Goal: Find specific page/section: Find specific page/section

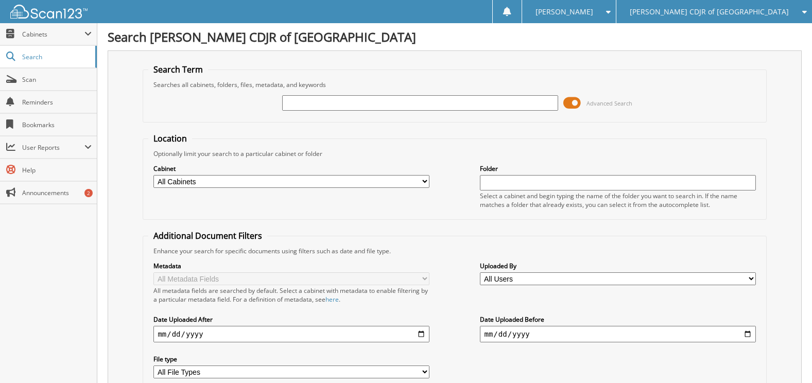
click at [427, 105] on input "text" at bounding box center [420, 102] width 276 height 15
paste input "538765"
type input "538765"
click at [573, 100] on span at bounding box center [573, 102] width 18 height 15
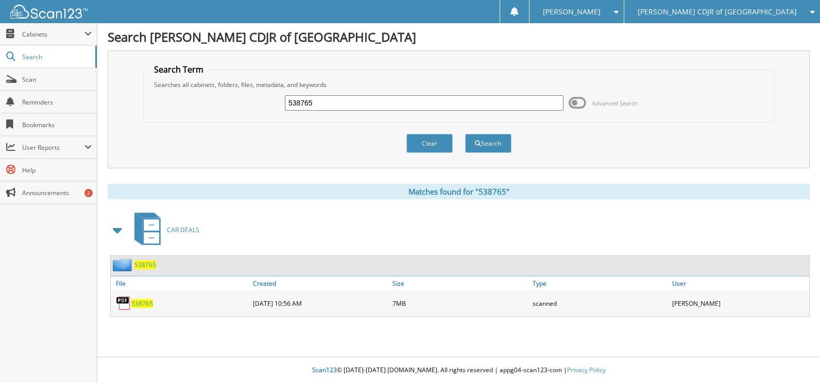
click at [135, 303] on span "538765" at bounding box center [142, 303] width 22 height 9
drag, startPoint x: 332, startPoint y: 100, endPoint x: 266, endPoint y: 100, distance: 66.5
click at [266, 100] on div "538765 Advanced Search" at bounding box center [459, 103] width 620 height 28
paste input "9374"
type input "539374"
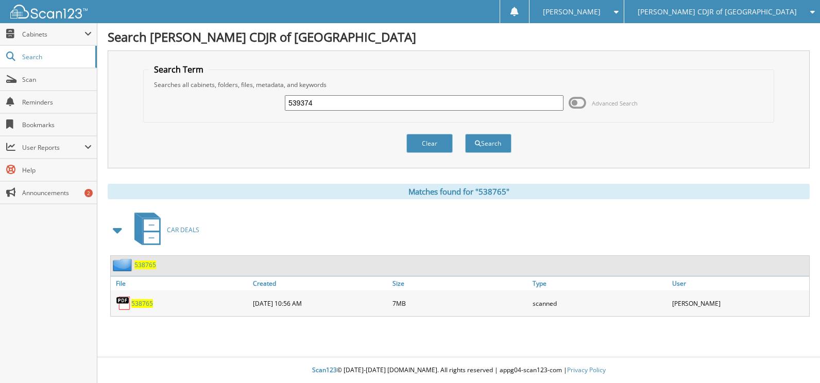
click at [465, 134] on button "Search" at bounding box center [488, 143] width 46 height 19
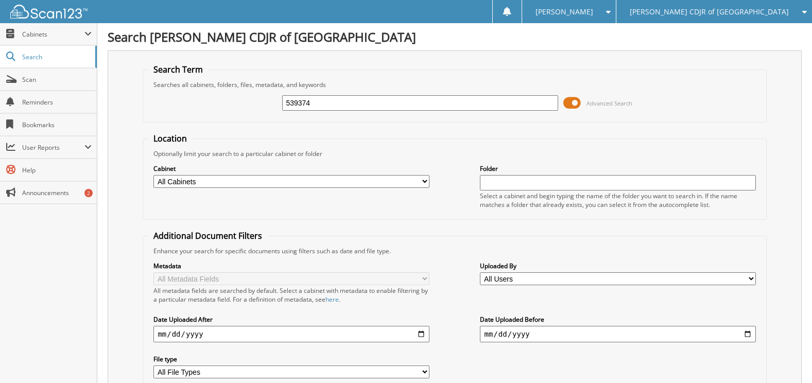
click at [573, 99] on span at bounding box center [573, 102] width 18 height 15
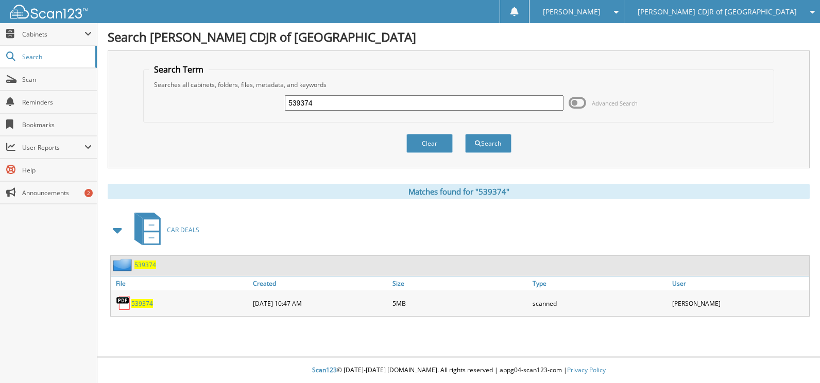
click at [139, 301] on span "539374" at bounding box center [142, 303] width 22 height 9
drag, startPoint x: 359, startPoint y: 100, endPoint x: 179, endPoint y: 94, distance: 179.9
click at [180, 96] on div "539374 Advanced Search" at bounding box center [459, 103] width 620 height 28
paste input "657"
type input "539657"
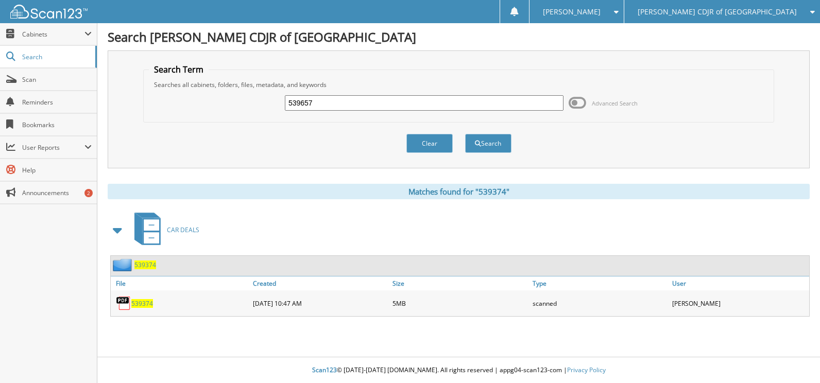
click at [465, 134] on button "Search" at bounding box center [488, 143] width 46 height 19
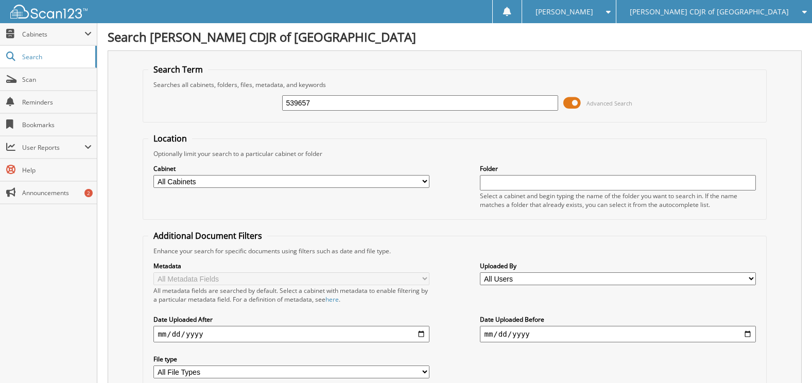
click at [571, 101] on span at bounding box center [573, 102] width 18 height 15
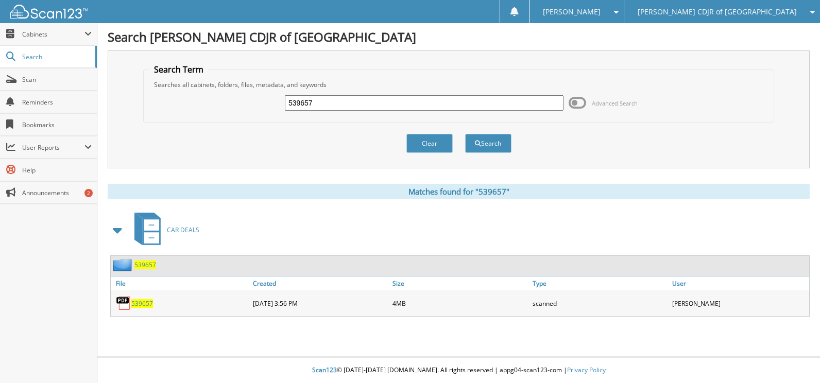
click at [139, 303] on span "539657" at bounding box center [142, 303] width 22 height 9
drag, startPoint x: 353, startPoint y: 105, endPoint x: 225, endPoint y: 95, distance: 128.6
click at [225, 95] on div "539657 Advanced Search" at bounding box center [459, 103] width 620 height 28
paste input "352"
type input "539352"
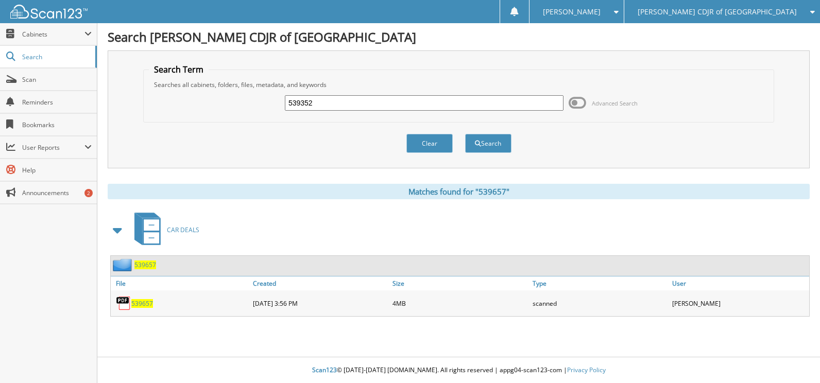
click at [465, 134] on button "Search" at bounding box center [488, 143] width 46 height 19
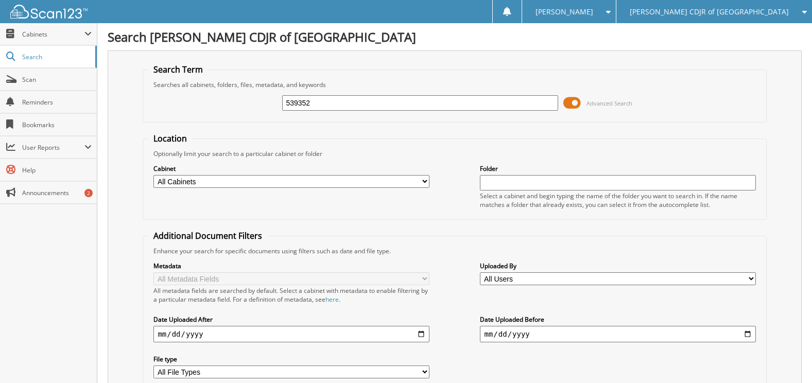
click at [574, 104] on span at bounding box center [573, 102] width 18 height 15
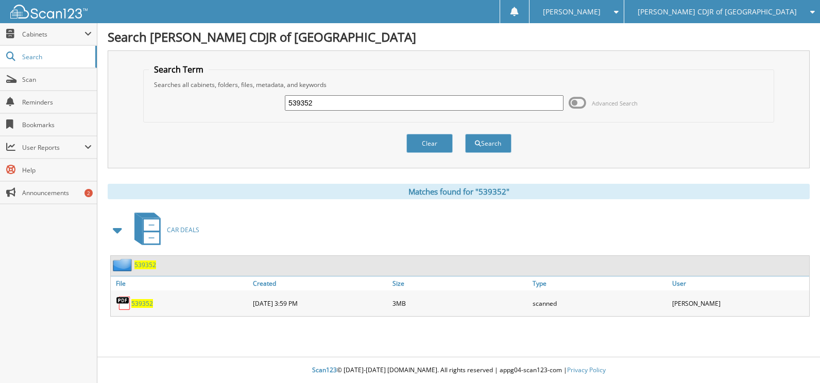
click at [140, 303] on span "539352" at bounding box center [142, 303] width 22 height 9
drag, startPoint x: 332, startPoint y: 101, endPoint x: 242, endPoint y: 98, distance: 90.2
click at [243, 98] on div "539352 Advanced Search" at bounding box center [459, 103] width 620 height 28
paste input "531"
type input "539531"
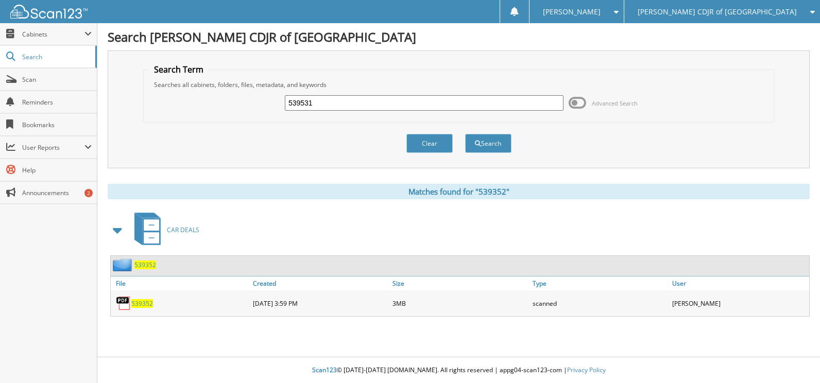
click at [465, 134] on button "Search" at bounding box center [488, 143] width 46 height 19
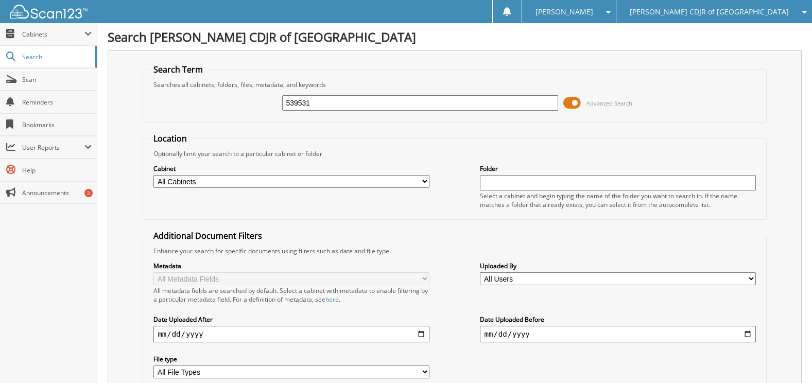
click at [563, 102] on div "539531 Advanced Search" at bounding box center [454, 103] width 613 height 28
click at [565, 105] on span at bounding box center [573, 102] width 18 height 15
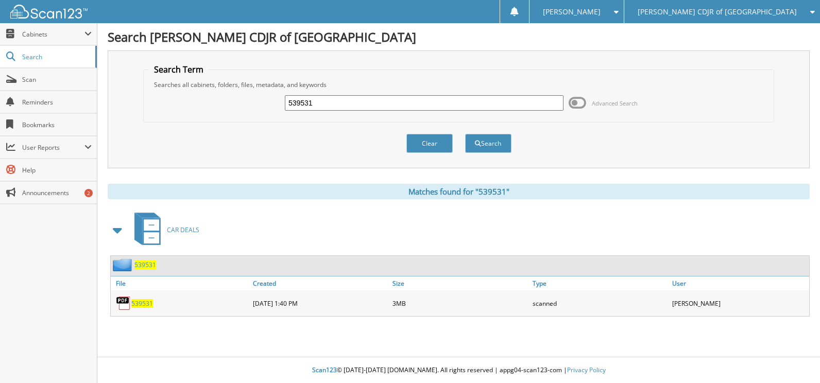
click at [139, 302] on span "539531" at bounding box center [142, 303] width 22 height 9
drag, startPoint x: 331, startPoint y: 104, endPoint x: 256, endPoint y: 91, distance: 76.3
click at [255, 100] on div "539531 Advanced Search" at bounding box center [459, 103] width 620 height 28
paste input "168"
type input "539168"
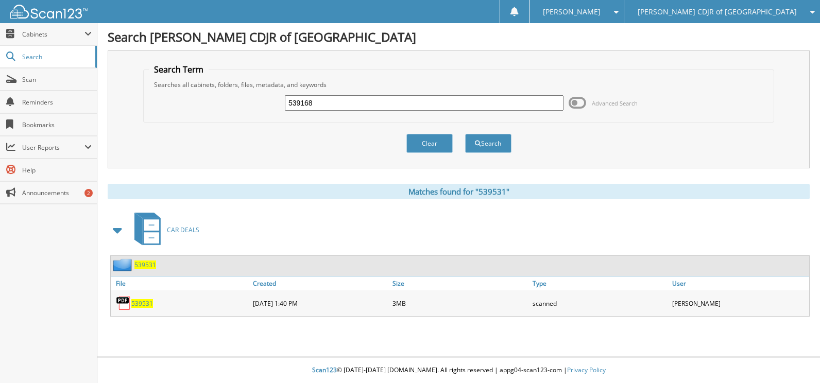
click at [465, 134] on button "Search" at bounding box center [488, 143] width 46 height 19
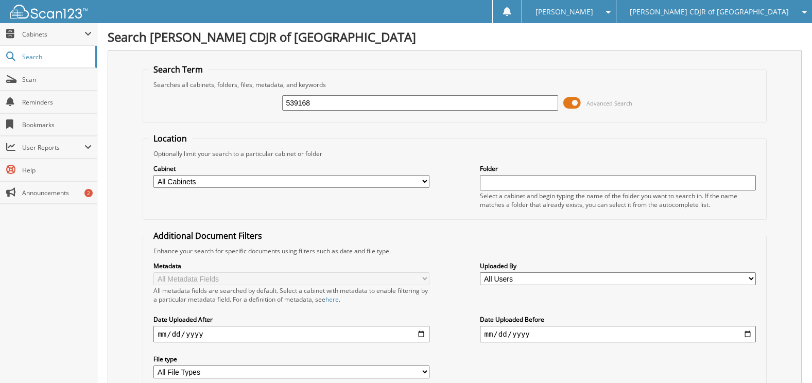
click at [574, 100] on span at bounding box center [573, 102] width 18 height 15
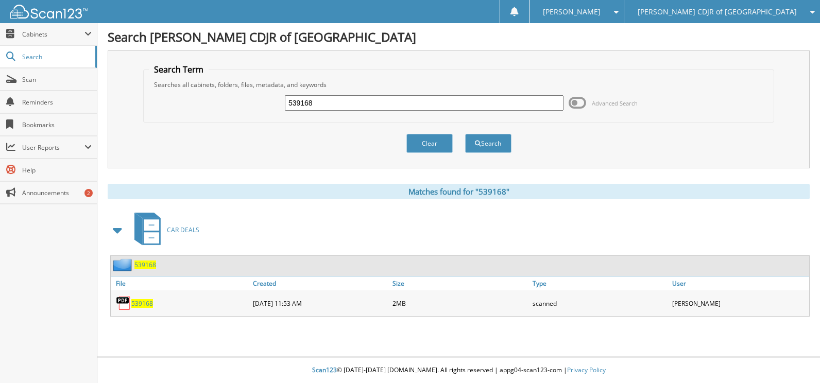
click at [141, 302] on span "539168" at bounding box center [142, 303] width 22 height 9
drag, startPoint x: 346, startPoint y: 104, endPoint x: 163, endPoint y: 83, distance: 184.1
click at [163, 83] on fieldset "Search Term Searches all cabinets, folders, files, metadata, and keywords 53916…" at bounding box center [458, 93] width 631 height 59
paste input "94"
type input "539194"
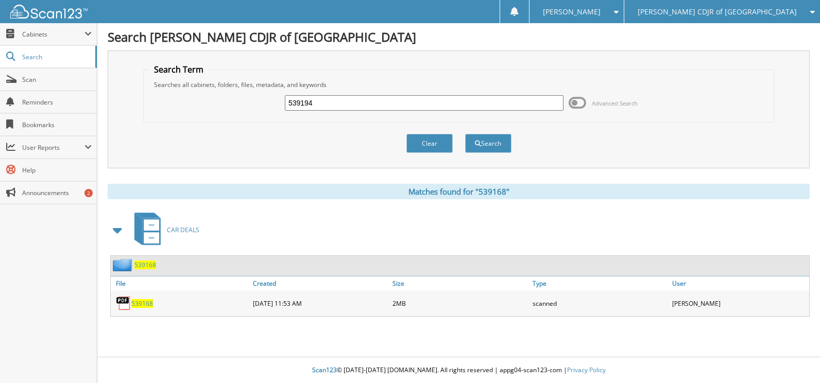
click at [465, 134] on button "Search" at bounding box center [488, 143] width 46 height 19
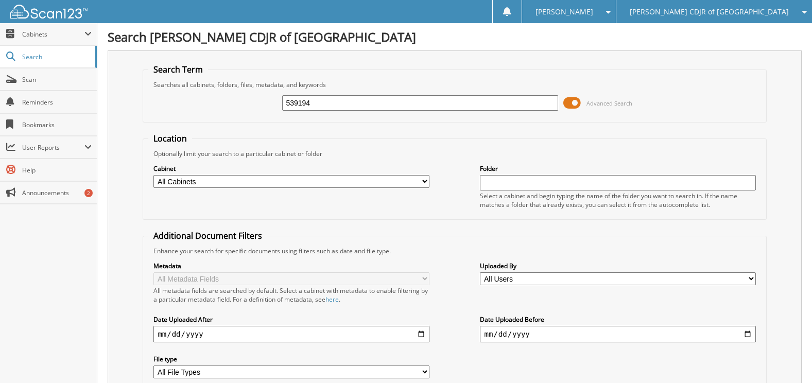
click at [572, 106] on span at bounding box center [573, 102] width 18 height 15
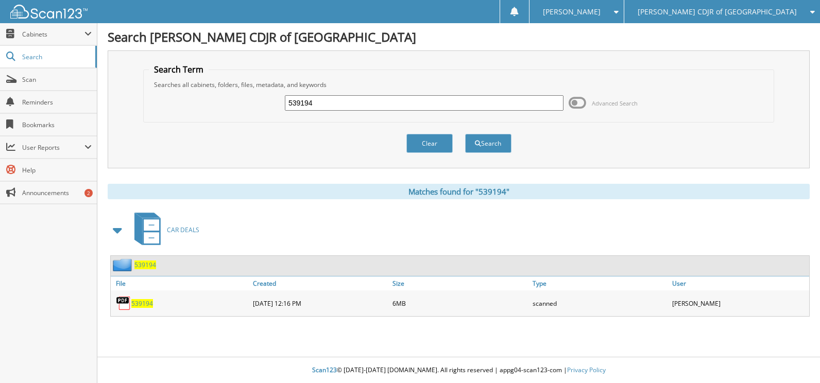
click at [143, 301] on span "539194" at bounding box center [142, 303] width 22 height 9
drag, startPoint x: 330, startPoint y: 104, endPoint x: 271, endPoint y: 101, distance: 58.3
click at [271, 101] on div "539194 Advanced Search" at bounding box center [459, 103] width 620 height 28
paste input "78"
type input "539784"
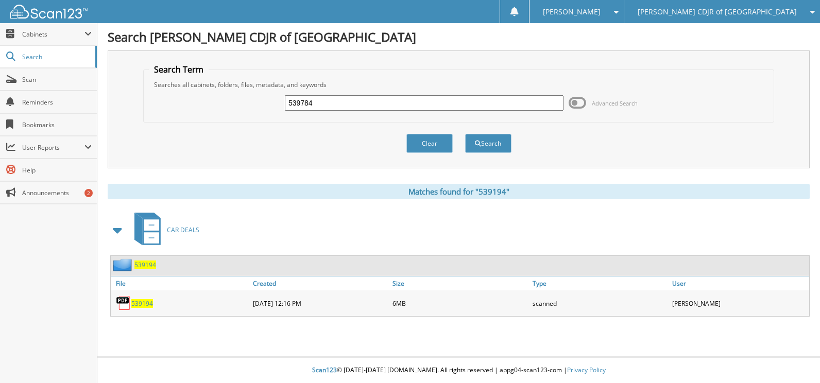
click at [465, 134] on button "Search" at bounding box center [488, 143] width 46 height 19
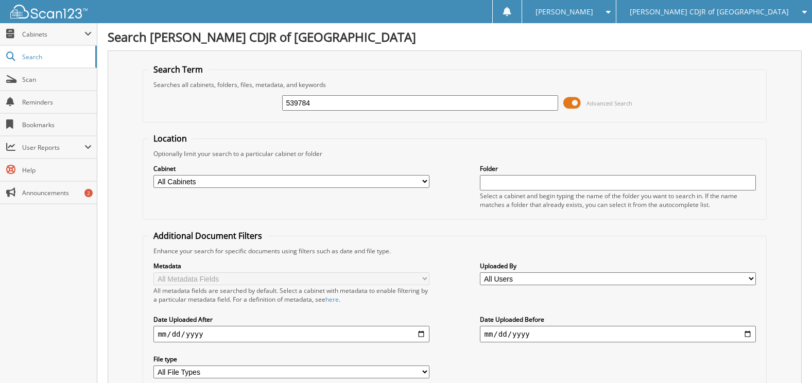
click at [576, 107] on span at bounding box center [573, 102] width 18 height 15
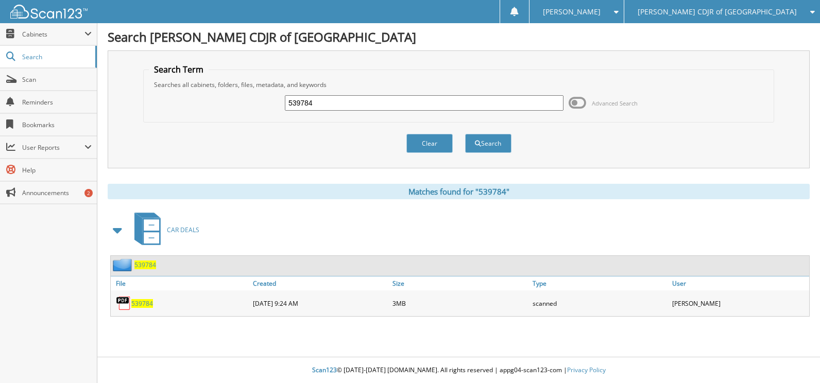
click at [139, 303] on span "539784" at bounding box center [142, 303] width 22 height 9
drag, startPoint x: 358, startPoint y: 102, endPoint x: 224, endPoint y: 96, distance: 134.1
click at [224, 96] on div "539784 Advanced Search" at bounding box center [459, 103] width 620 height 28
paste input "105"
type input "539105"
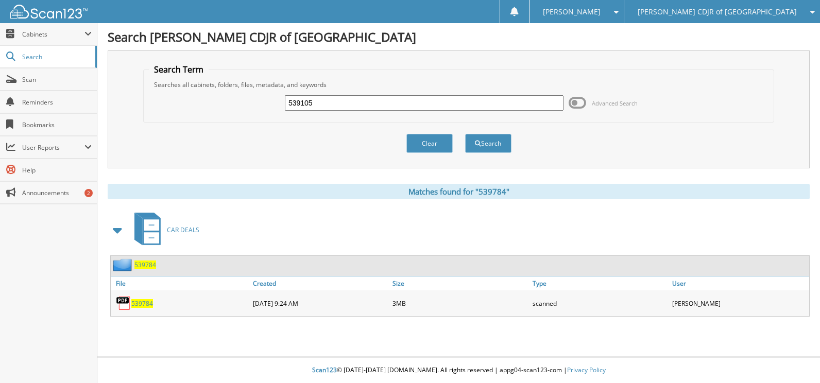
click at [465, 134] on button "Search" at bounding box center [488, 143] width 46 height 19
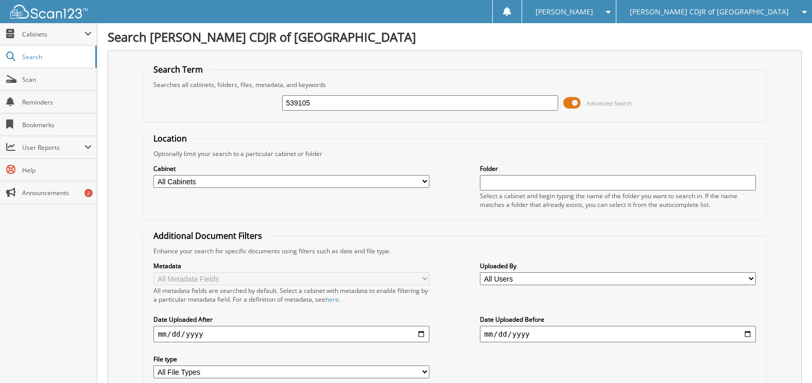
click at [576, 108] on span at bounding box center [573, 102] width 18 height 15
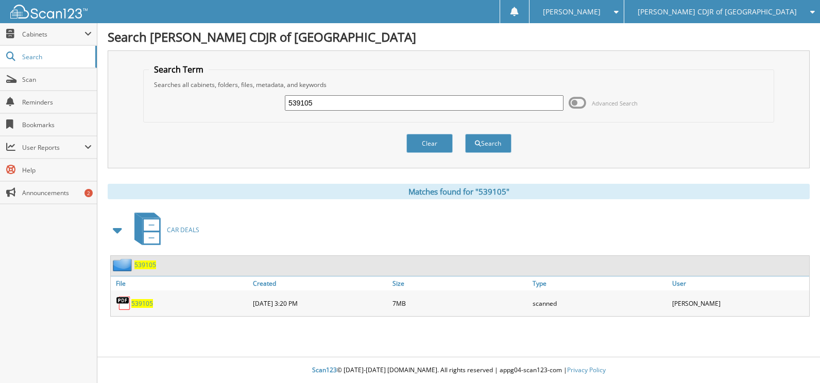
click at [138, 302] on span "539105" at bounding box center [142, 303] width 22 height 9
drag, startPoint x: 318, startPoint y: 103, endPoint x: 263, endPoint y: 103, distance: 55.1
click at [264, 103] on div "539105 Advanced Search" at bounding box center [459, 103] width 620 height 28
paste input "99"
type input "539199"
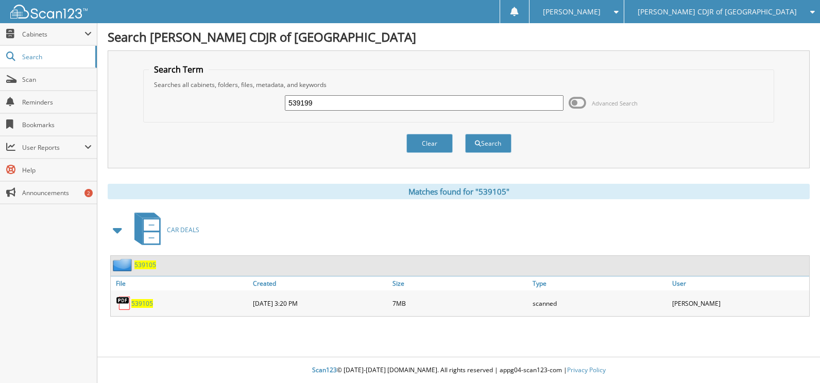
click at [465, 134] on button "Search" at bounding box center [488, 143] width 46 height 19
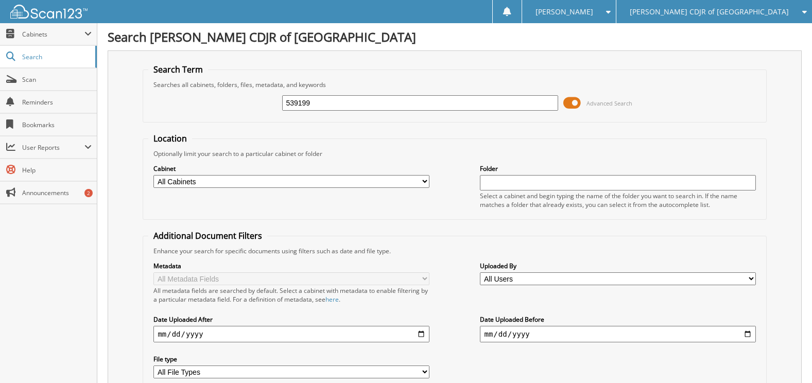
click at [574, 101] on span at bounding box center [573, 102] width 18 height 15
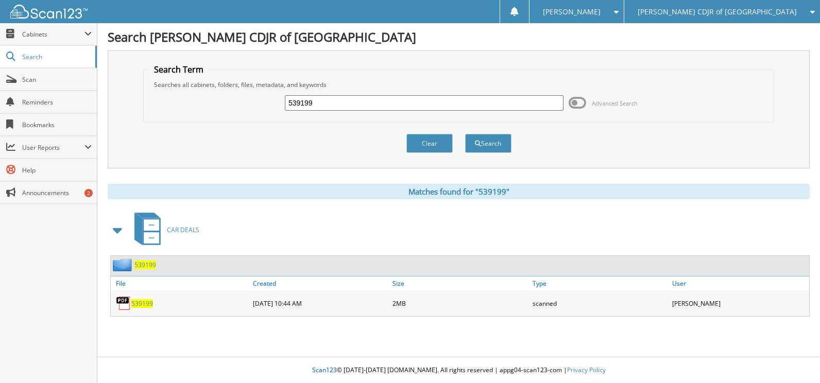
click at [138, 303] on span "539199" at bounding box center [142, 303] width 22 height 9
click at [292, 161] on div "Clear Search" at bounding box center [458, 144] width 631 height 42
drag, startPoint x: 333, startPoint y: 100, endPoint x: 252, endPoint y: 100, distance: 80.9
click at [252, 100] on div "539199 Advanced Search" at bounding box center [459, 103] width 620 height 28
paste input "848"
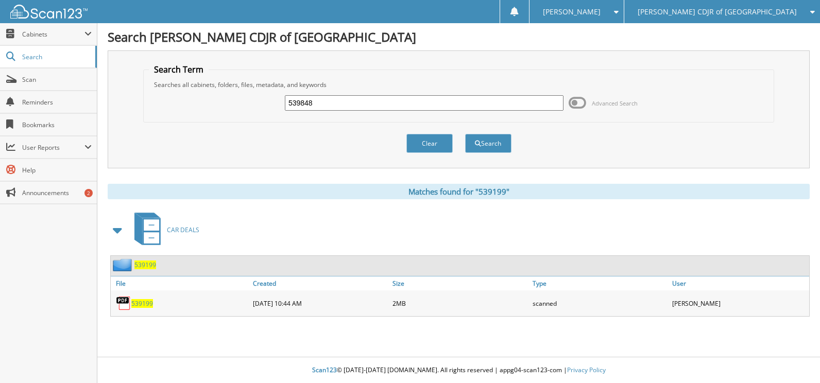
type input "539848"
click at [465, 134] on button "Search" at bounding box center [488, 143] width 46 height 19
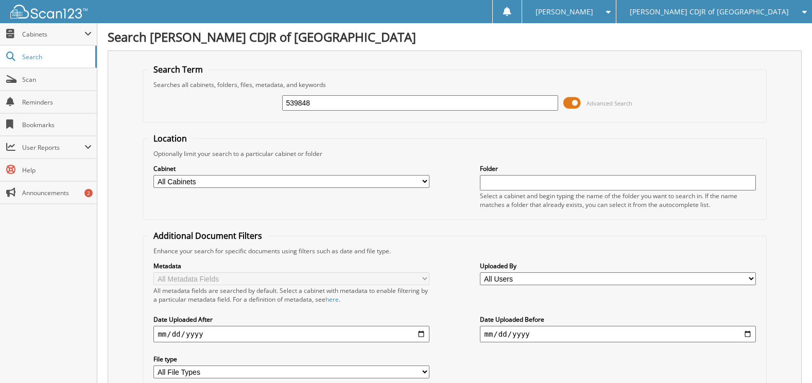
click at [570, 98] on span at bounding box center [573, 102] width 18 height 15
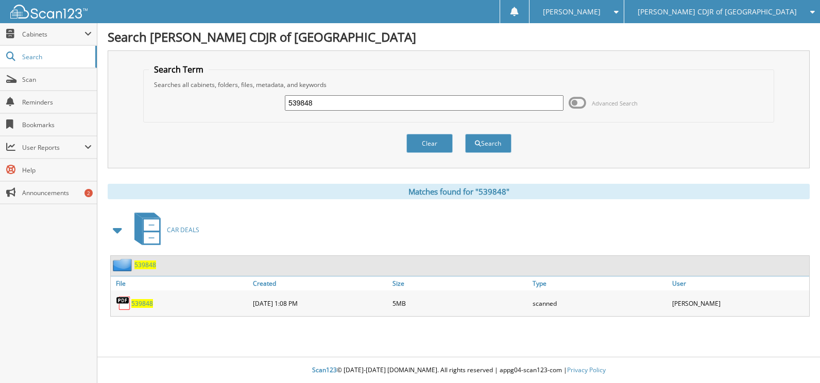
click at [141, 299] on link "539848" at bounding box center [142, 303] width 22 height 9
drag, startPoint x: 337, startPoint y: 101, endPoint x: 216, endPoint y: 92, distance: 121.4
click at [216, 92] on div "539848 Advanced Search" at bounding box center [459, 103] width 620 height 28
paste input "8833"
type input "538833"
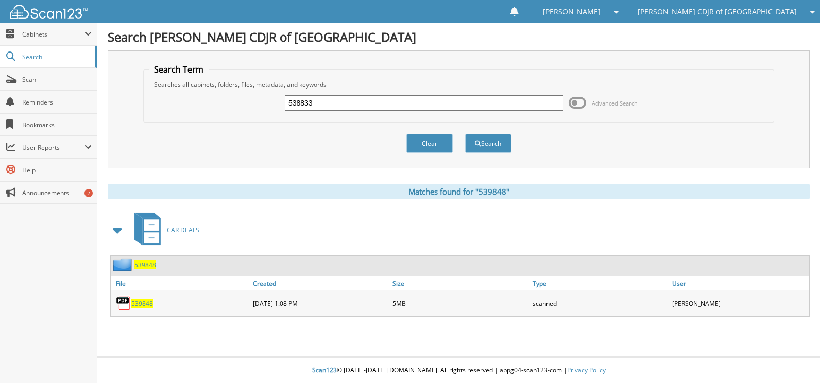
click at [465, 134] on button "Search" at bounding box center [488, 143] width 46 height 19
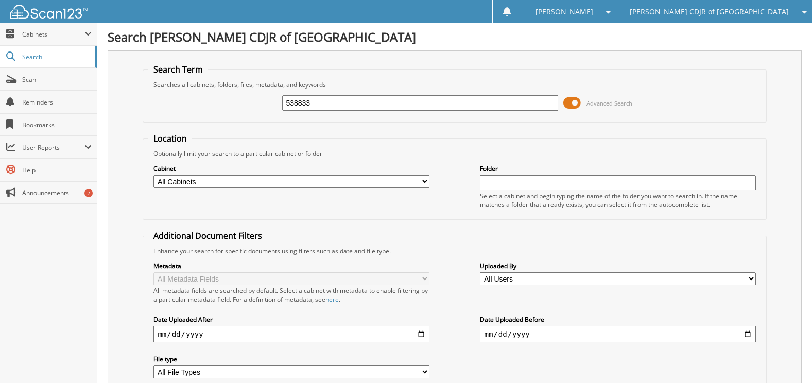
click at [575, 104] on span at bounding box center [573, 102] width 18 height 15
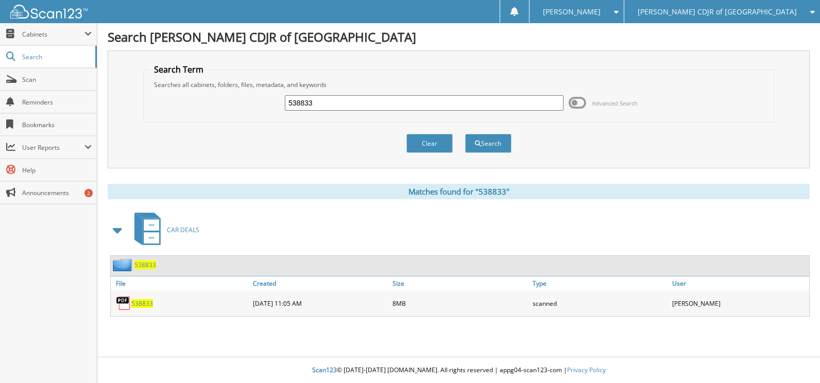
click at [139, 303] on span "538833" at bounding box center [142, 303] width 22 height 9
drag, startPoint x: 337, startPoint y: 103, endPoint x: 226, endPoint y: 95, distance: 111.5
click at [226, 95] on div "538833 Advanced Search" at bounding box center [459, 103] width 620 height 28
paste input "9501"
type input "539501"
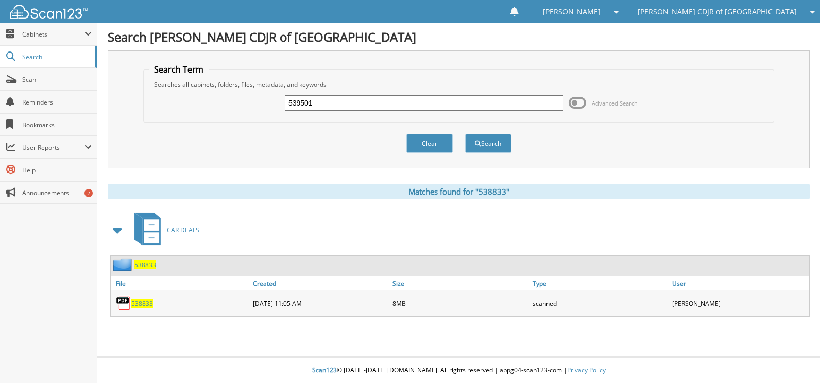
click at [465, 134] on button "Search" at bounding box center [488, 143] width 46 height 19
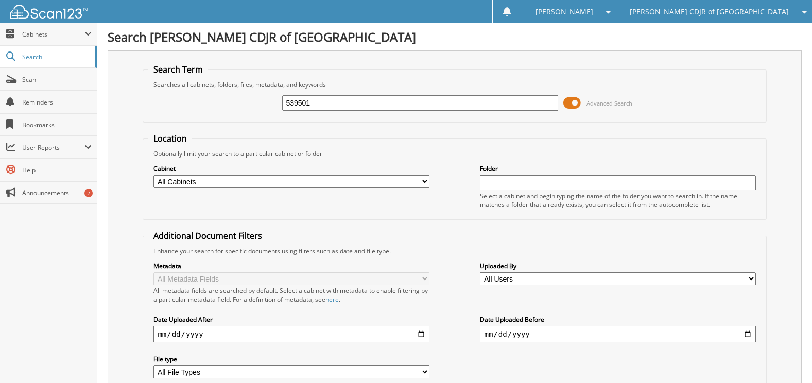
click at [574, 96] on span at bounding box center [573, 102] width 18 height 15
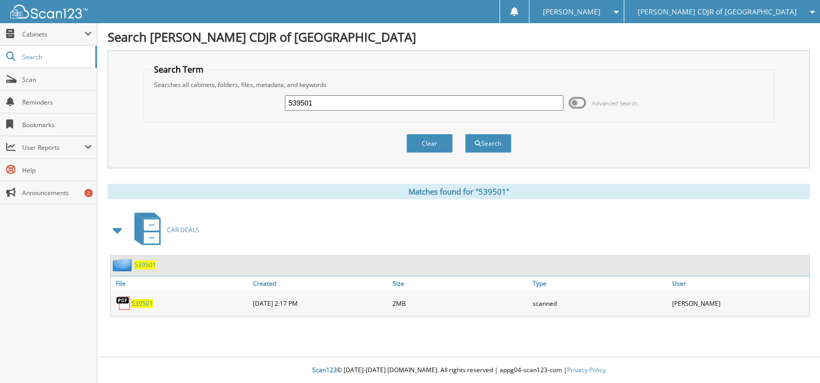
click at [142, 301] on span "539501" at bounding box center [142, 303] width 22 height 9
drag, startPoint x: 317, startPoint y: 104, endPoint x: 259, endPoint y: 104, distance: 57.7
click at [259, 104] on div "539501 Advanced Search" at bounding box center [459, 103] width 620 height 28
paste input "049"
type input "539049"
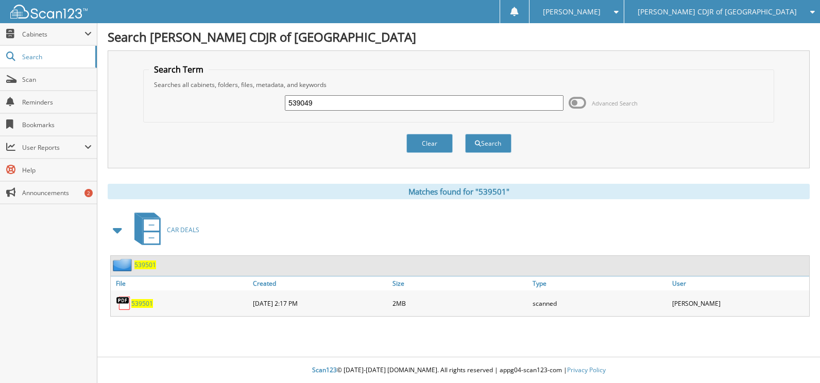
click at [465, 134] on button "Search" at bounding box center [488, 143] width 46 height 19
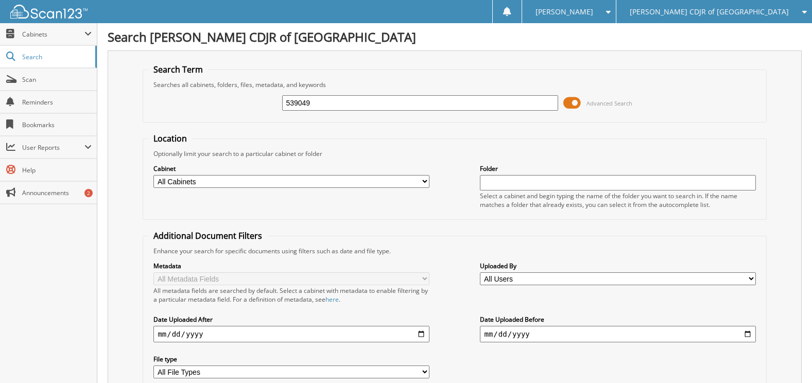
click at [577, 103] on span at bounding box center [573, 102] width 18 height 15
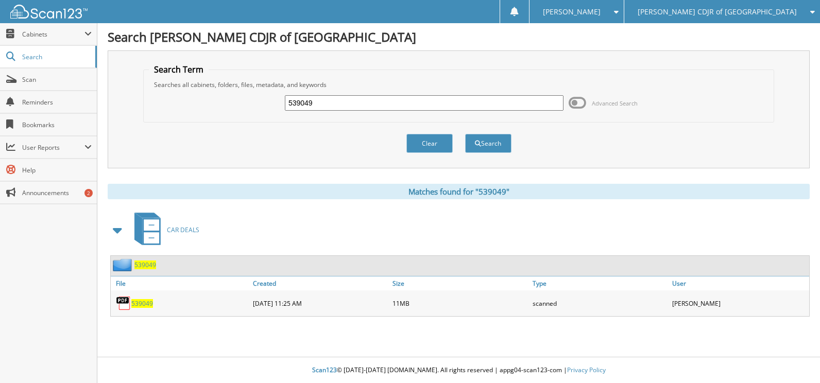
click at [137, 304] on span "539049" at bounding box center [142, 303] width 22 height 9
drag, startPoint x: 352, startPoint y: 104, endPoint x: 200, endPoint y: 96, distance: 151.7
click at [200, 96] on div "539049 Advanced Search" at bounding box center [459, 103] width 620 height 28
paste input "8982"
type input "538982"
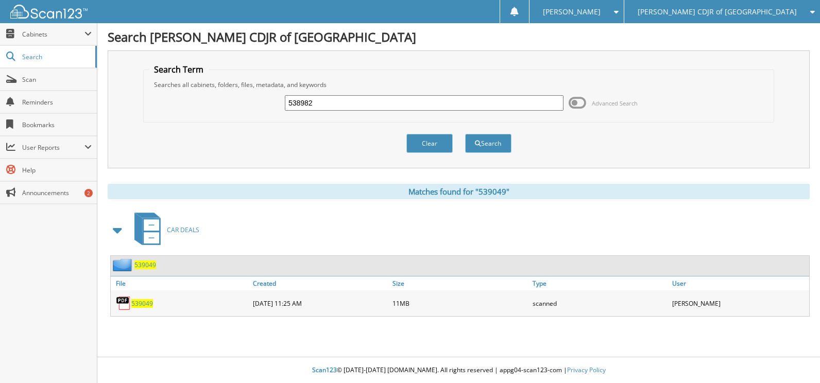
click at [465, 134] on button "Search" at bounding box center [488, 143] width 46 height 19
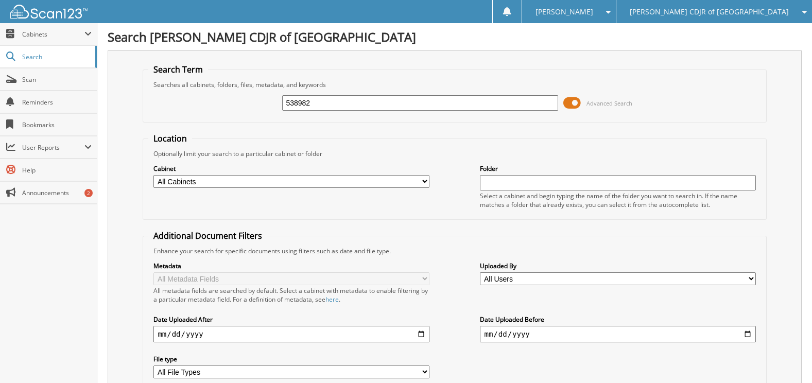
click at [563, 103] on div "538982 Advanced Search" at bounding box center [454, 103] width 613 height 28
click at [569, 103] on span at bounding box center [573, 102] width 18 height 15
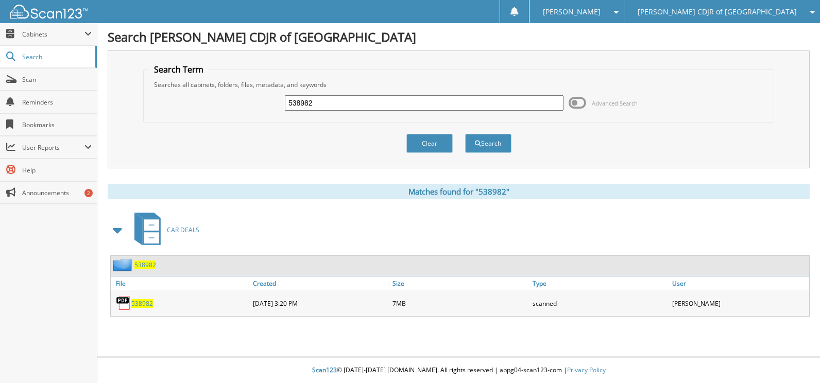
click at [145, 301] on span "538982" at bounding box center [142, 303] width 22 height 9
click at [362, 47] on div "Search [PERSON_NAME] CDJR of [GEOGRAPHIC_DATA] Search Term Searches all cabinet…" at bounding box center [458, 191] width 723 height 383
